Goal: Transaction & Acquisition: Purchase product/service

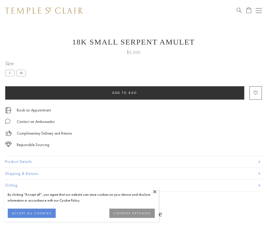
scroll to position [20, 0]
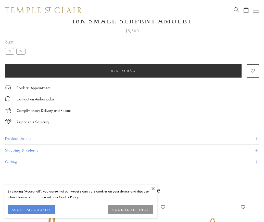
click at [123, 71] on span "Add to bag" at bounding box center [123, 71] width 25 height 4
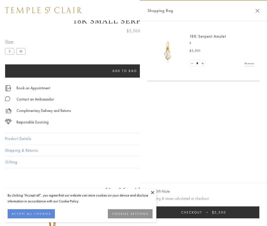
click at [205, 212] on button "Checkout $5,500" at bounding box center [204, 213] width 112 height 12
